Goal: Check status: Check status

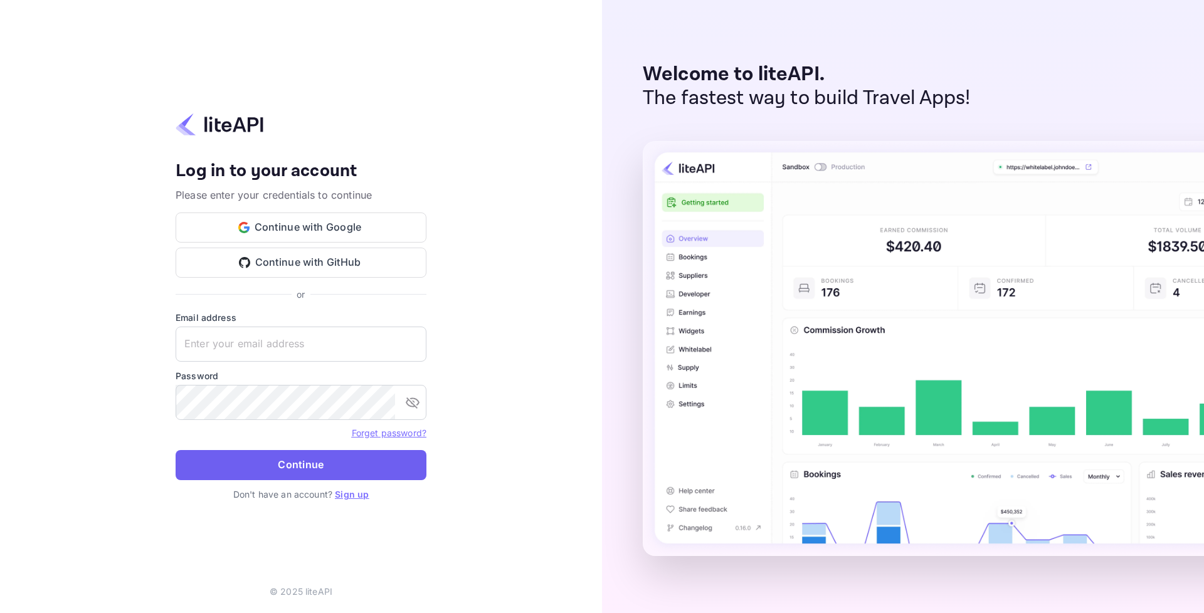
type input "adminpassword_support@yandex-team.ru"
drag, startPoint x: 368, startPoint y: 461, endPoint x: 376, endPoint y: 441, distance: 21.1
click at [369, 461] on button "Continue" at bounding box center [301, 465] width 251 height 30
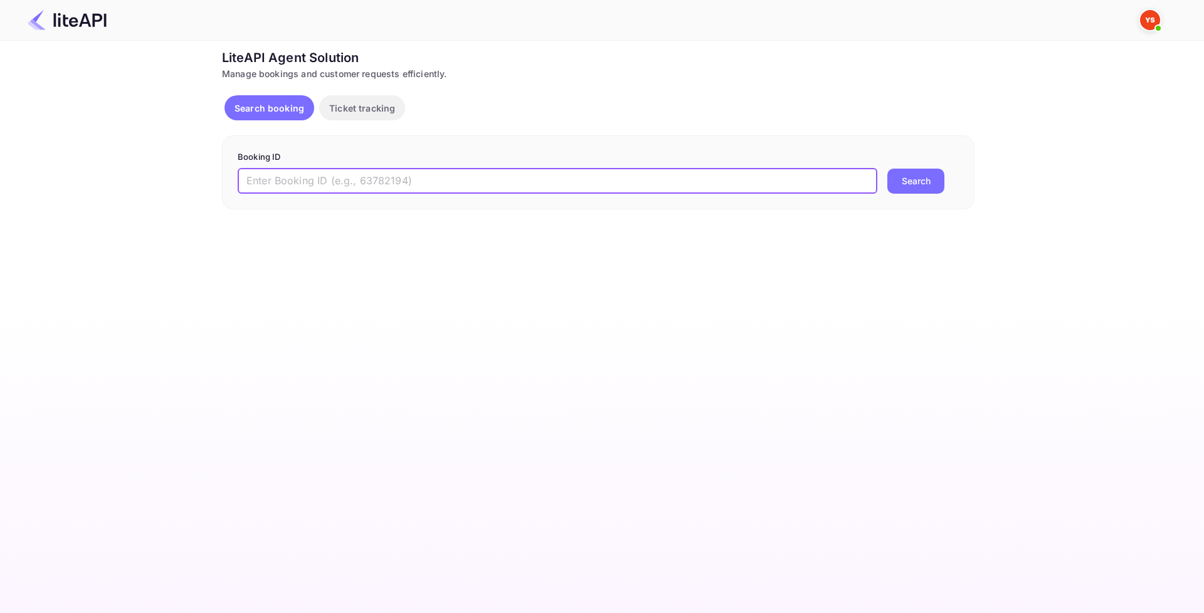
paste input "8526695"
type input "8526695"
click at [933, 176] on button "Search" at bounding box center [915, 181] width 57 height 25
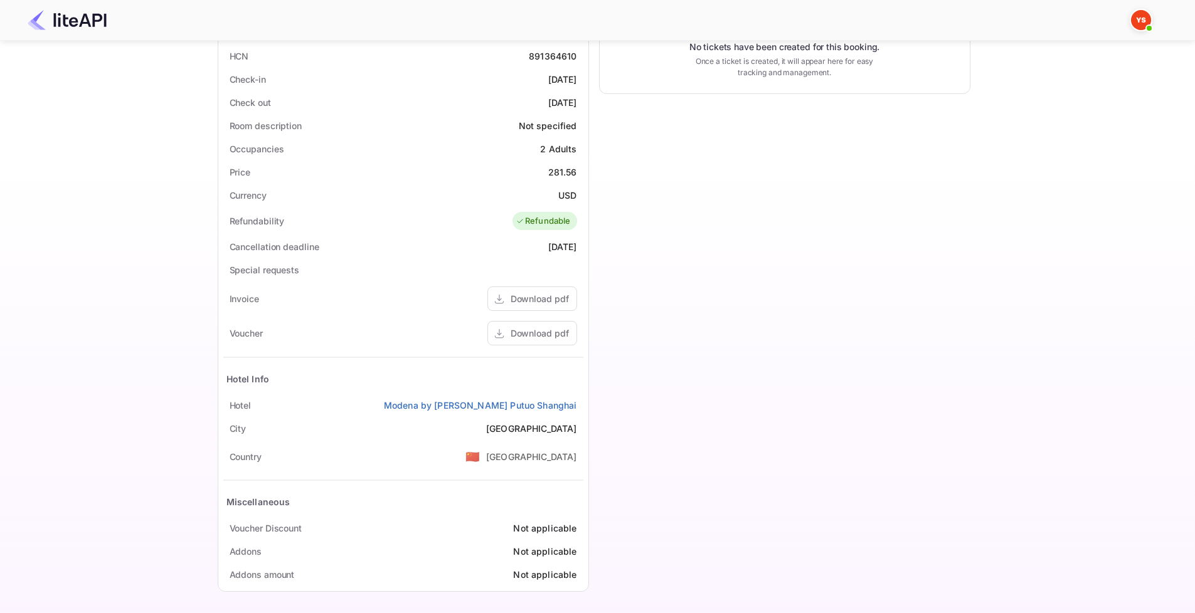
scroll to position [299, 0]
click at [555, 338] on div "Download pdf" at bounding box center [532, 331] width 90 height 24
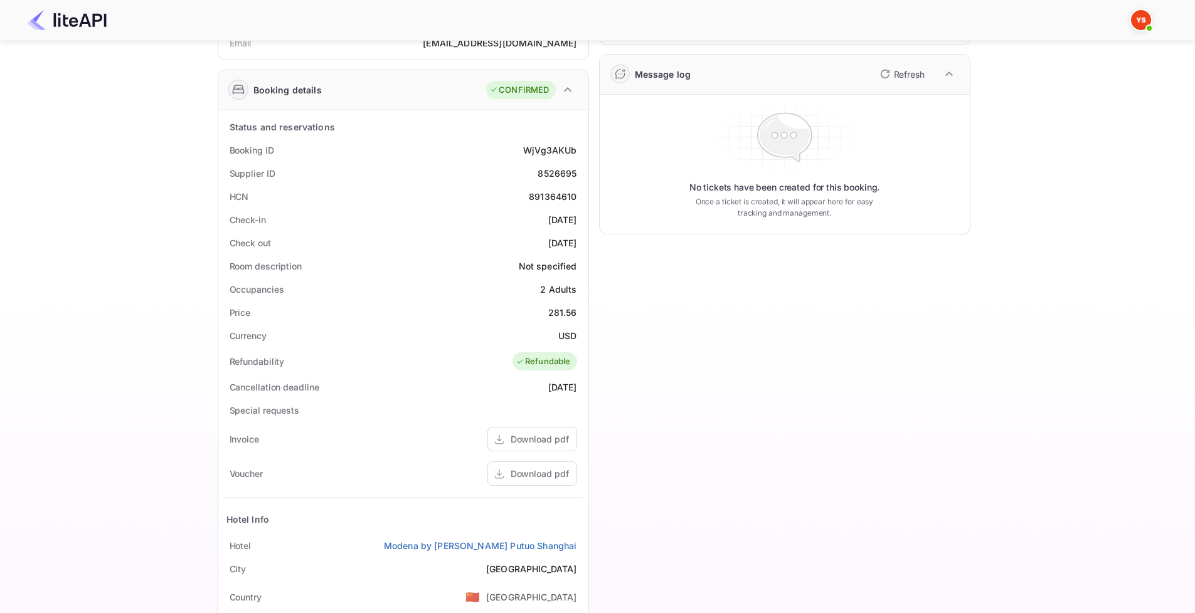
scroll to position [251, 0]
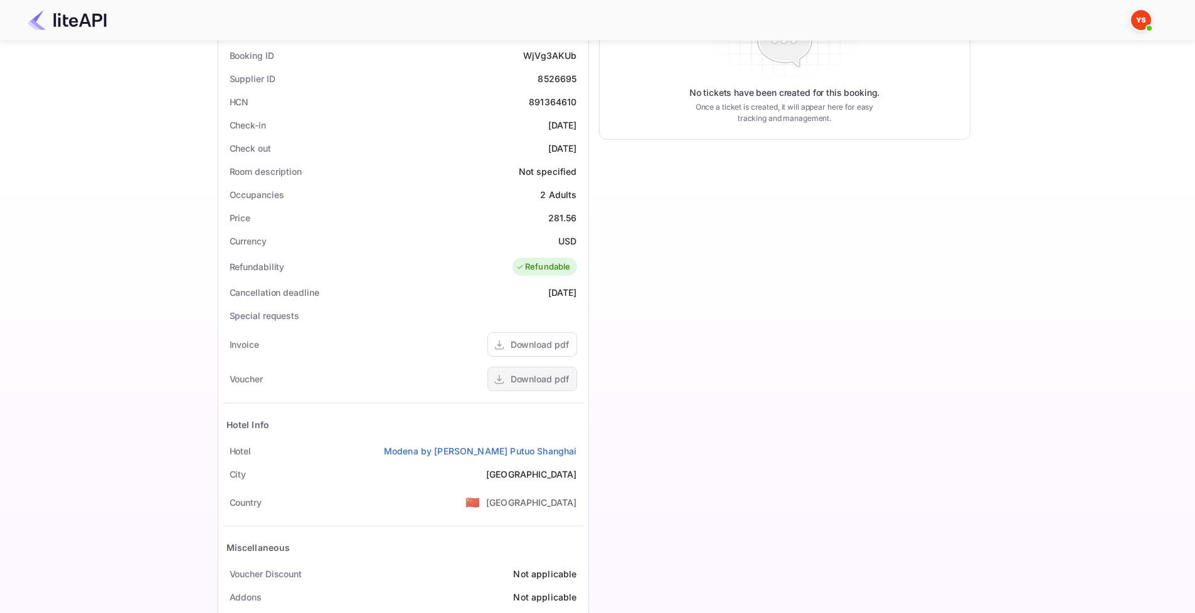
click at [531, 373] on div "Download pdf" at bounding box center [539, 378] width 58 height 13
